Goal: Transaction & Acquisition: Purchase product/service

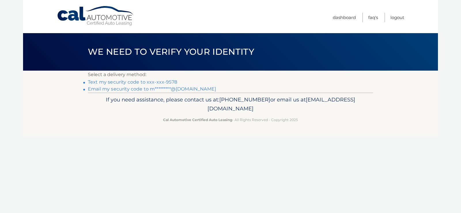
click at [171, 81] on link "Text my security code to xxx-xxx-9578" at bounding box center [132, 81] width 89 height 5
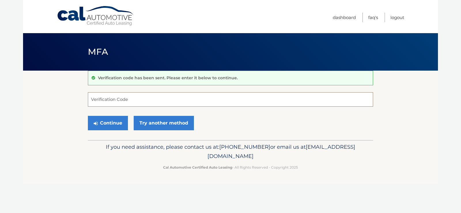
click at [135, 96] on input "Verification Code" at bounding box center [230, 99] width 285 height 14
type input "971744"
click at [112, 121] on button "Continue" at bounding box center [108, 123] width 40 height 14
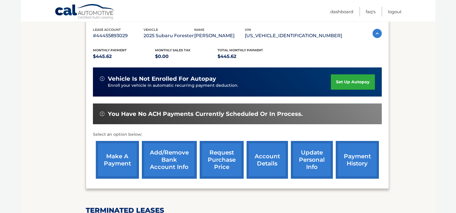
scroll to position [109, 0]
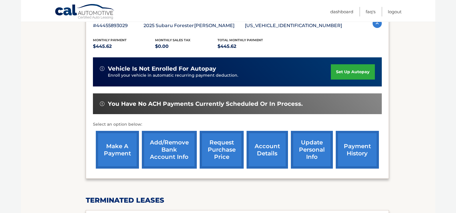
click at [119, 151] on link "make a payment" at bounding box center [117, 150] width 43 height 38
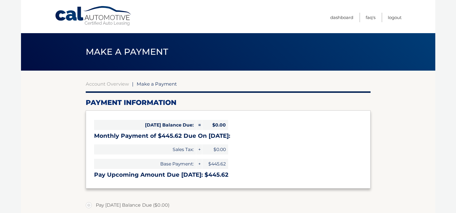
select select "ZWI3MDA0ODYtNjM1Yi00MWZlLWE5YTgtOGQyOWRiZTRmMDYz"
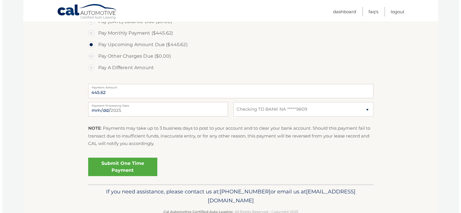
scroll to position [186, 0]
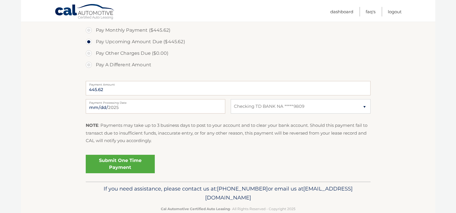
click at [117, 161] on link "Submit One Time Payment" at bounding box center [120, 164] width 69 height 18
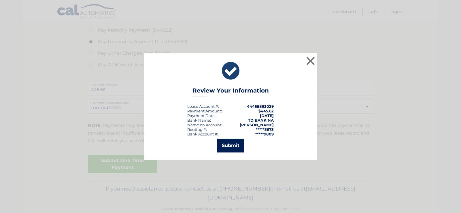
click at [226, 146] on button "Submit" at bounding box center [230, 145] width 27 height 14
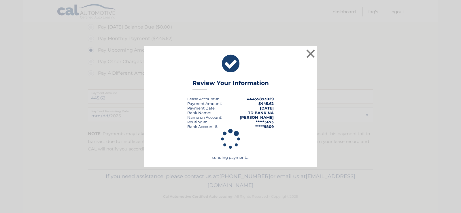
scroll to position [178, 0]
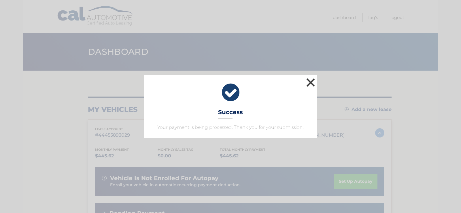
click at [309, 83] on button "×" at bounding box center [311, 83] width 12 height 12
